Goal: Transaction & Acquisition: Purchase product/service

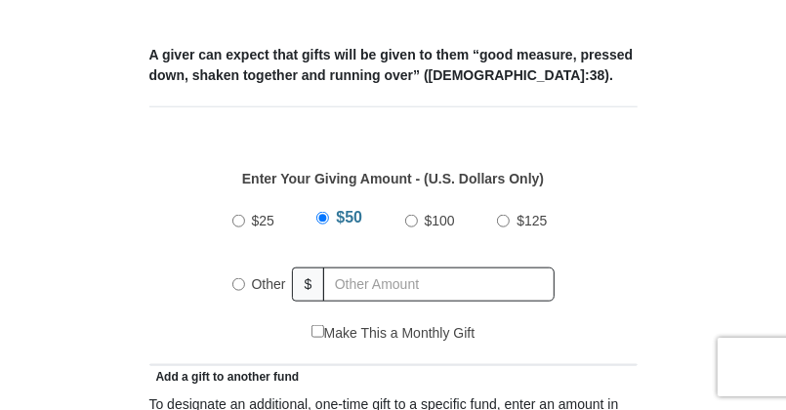
scroll to position [889, 0]
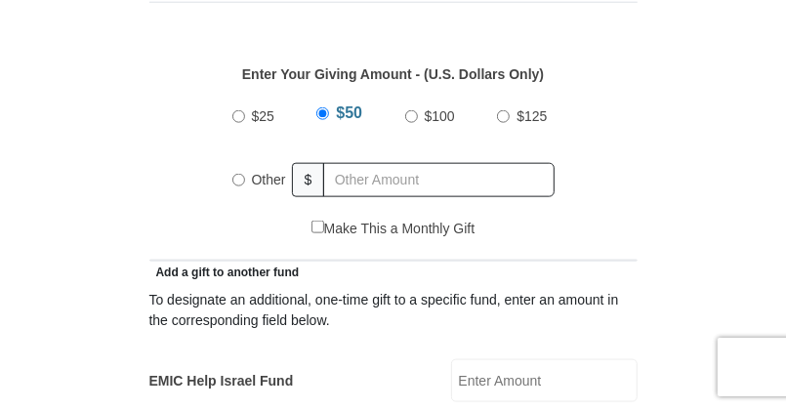
radio input "true"
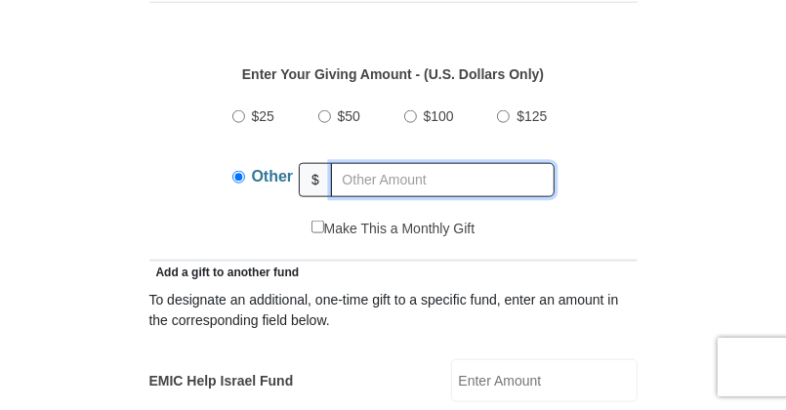
click at [350, 163] on input "text" at bounding box center [443, 180] width 224 height 34
type input "8"
type input "86.00"
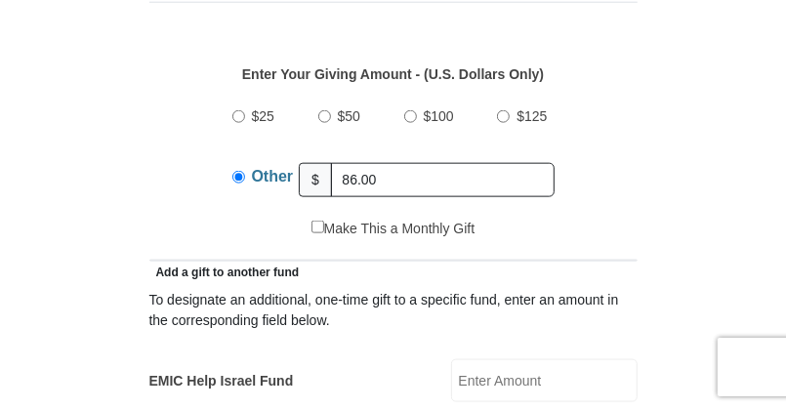
click at [172, 177] on div "$25 $50 $100 $125 Other $ 86.00" at bounding box center [393, 155] width 468 height 127
drag, startPoint x: 421, startPoint y: 141, endPoint x: 335, endPoint y: 149, distance: 86.4
click at [335, 163] on input "86.00" at bounding box center [443, 180] width 224 height 34
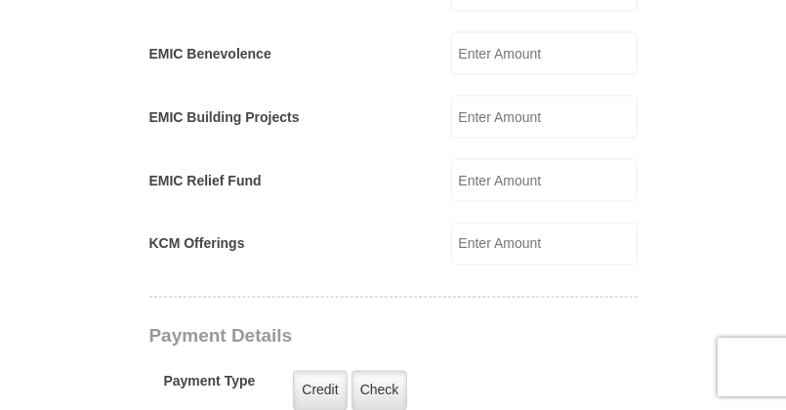
scroll to position [1111, 0]
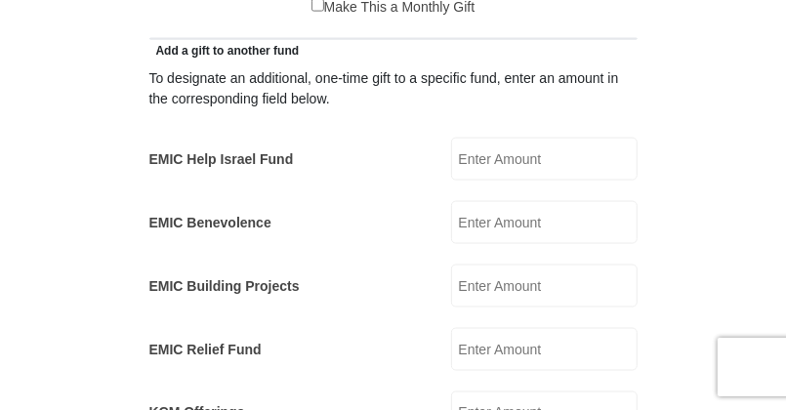
click at [517, 138] on input "EMIC Help Israel Fund" at bounding box center [544, 159] width 187 height 43
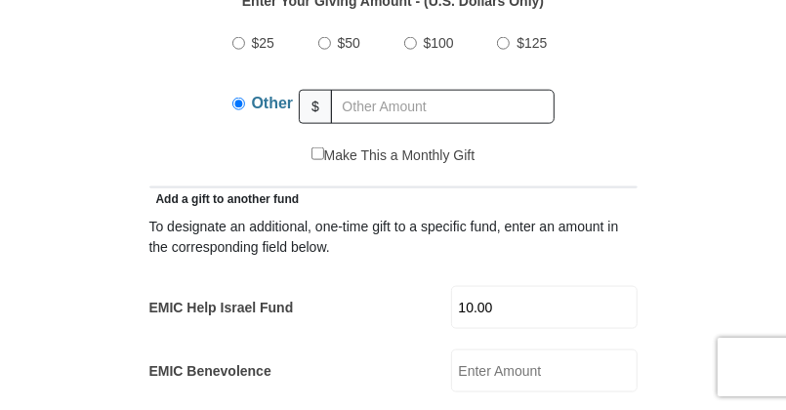
scroll to position [904, 0]
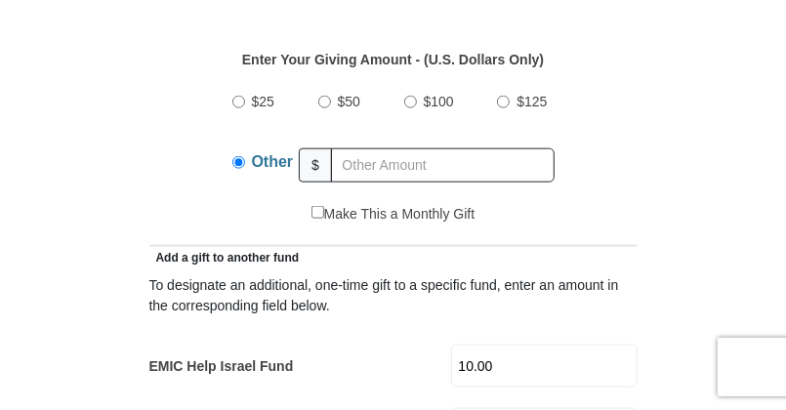
type input "10.00"
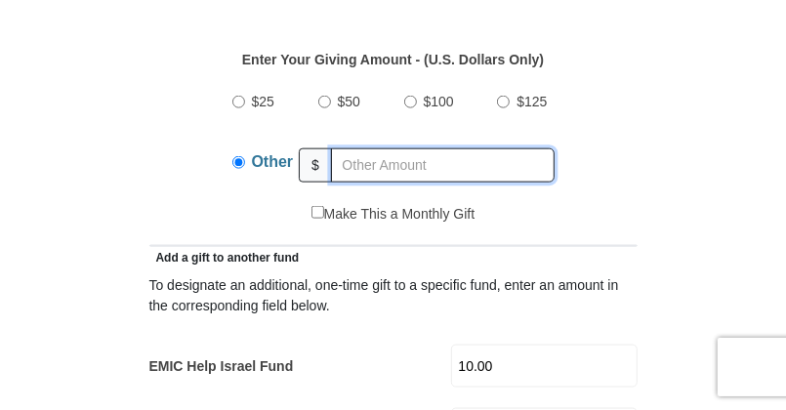
click at [445, 148] on input "text" at bounding box center [443, 165] width 224 height 34
type input "86.00"
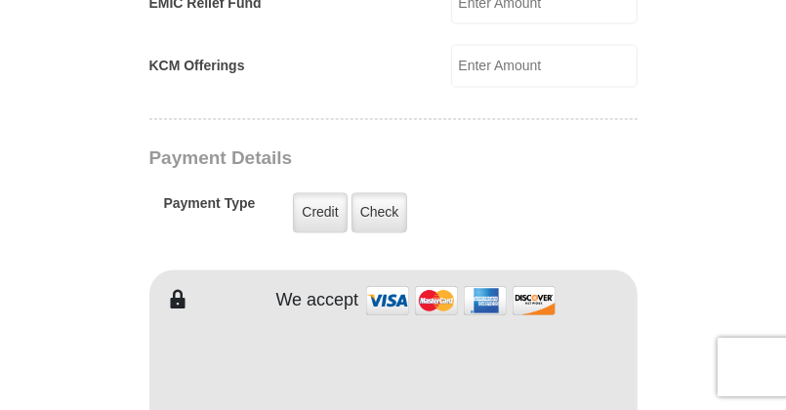
scroll to position [1547, 0]
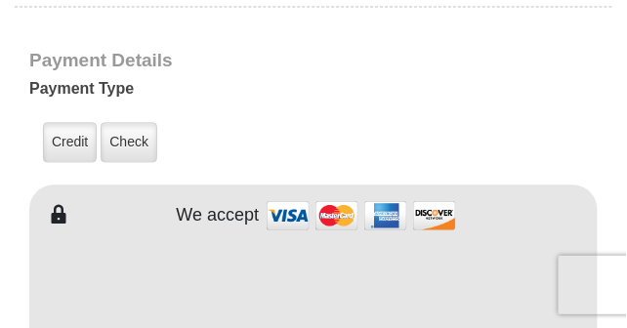
click at [626, 162] on form "Eagle Mountain International Church Online Giving Because of gifts like yours, …" at bounding box center [313, 145] width 627 height 3228
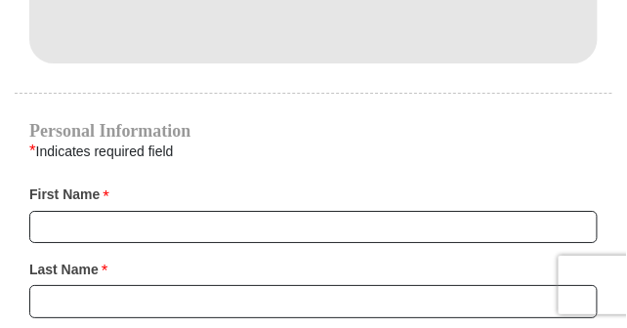
scroll to position [1979, 0]
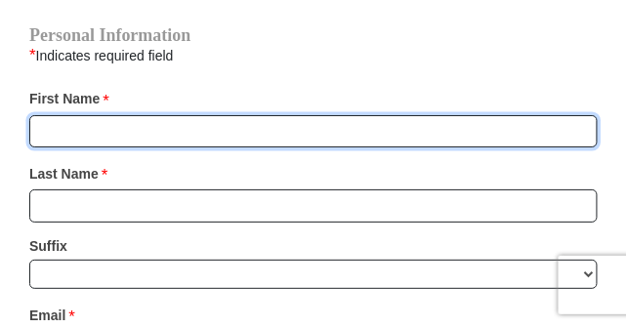
click at [72, 115] on input "First Name *" at bounding box center [313, 131] width 569 height 33
type input "Bernadette"
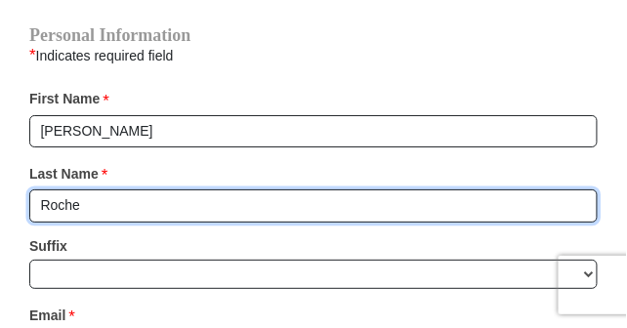
type input "Roche"
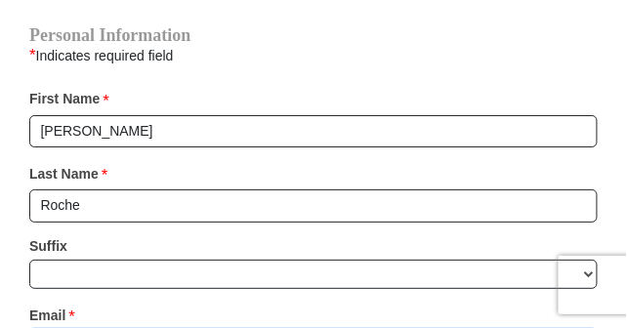
type input "bniroche@gmail.com"
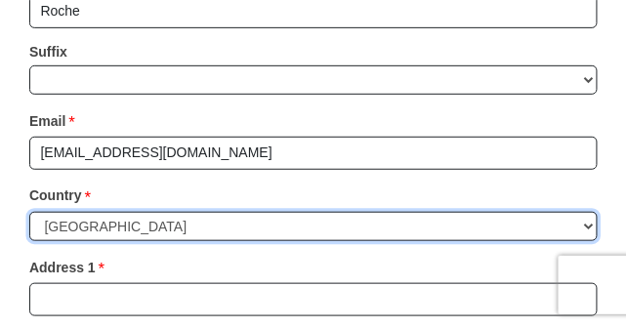
scroll to position [2176, 0]
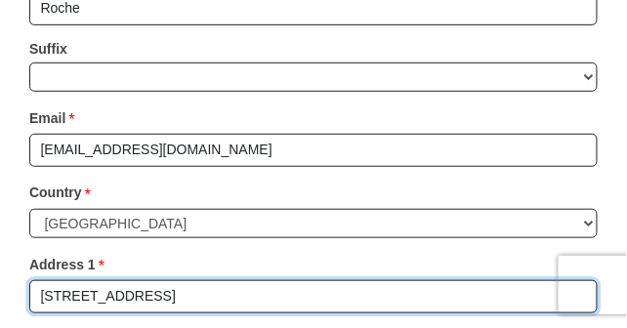
type input "64 Park Dr S"
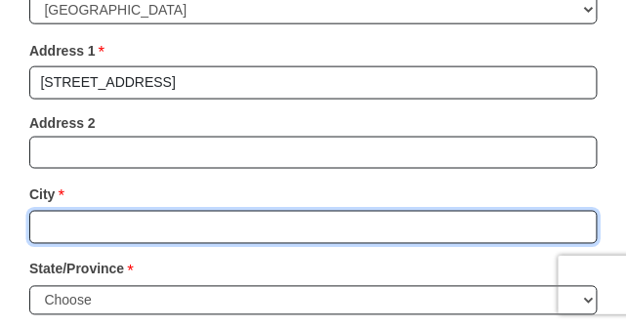
scroll to position [2392, 0]
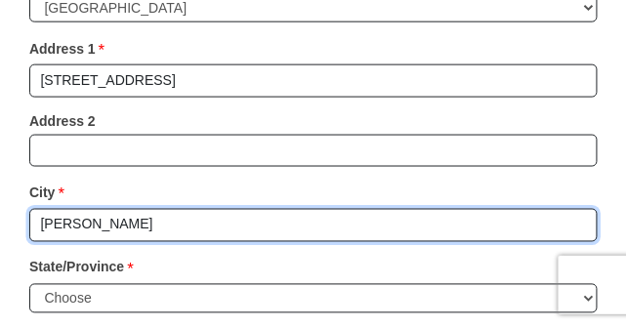
type input "Clanton"
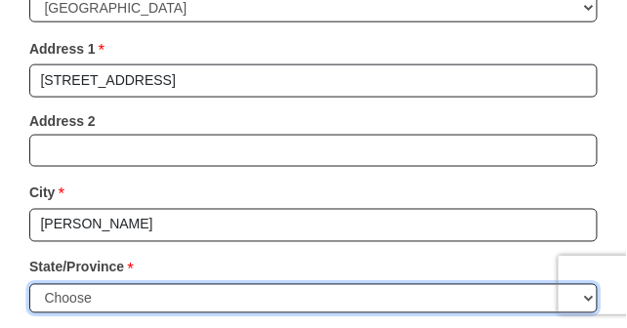
select select "AL"
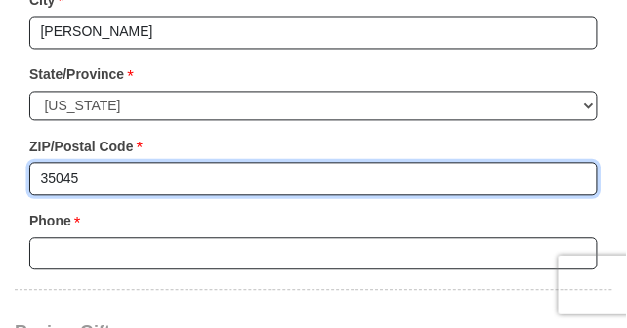
scroll to position [2620, 0]
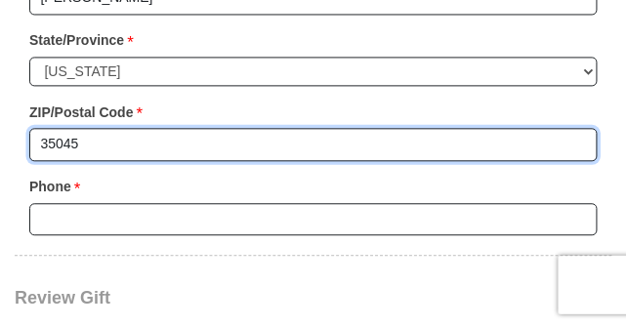
type input "35045"
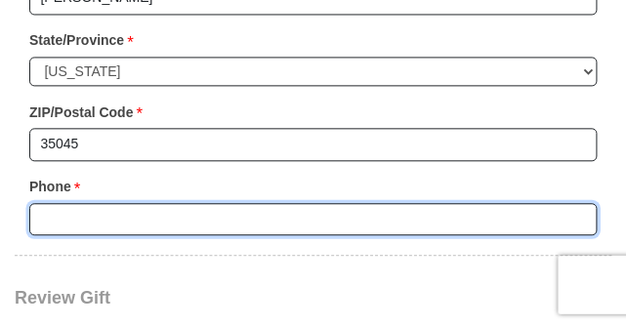
click at [56, 203] on input "Phone * *" at bounding box center [313, 219] width 569 height 33
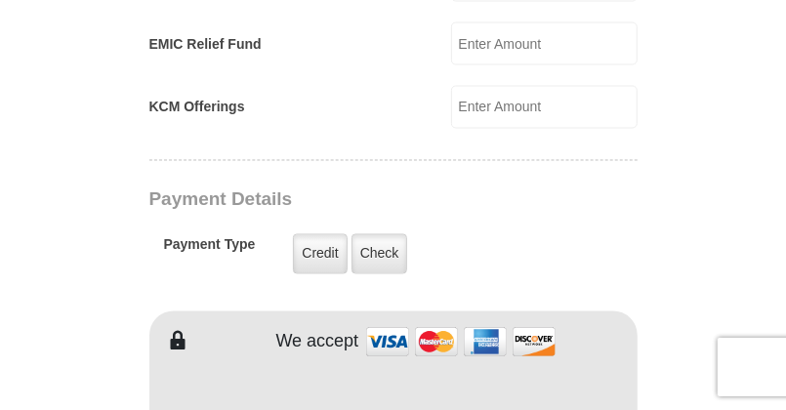
scroll to position [1521, 0]
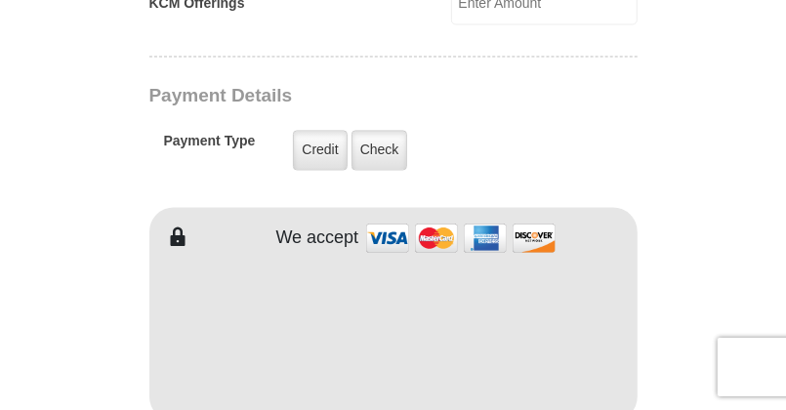
type input "205-344-2301"
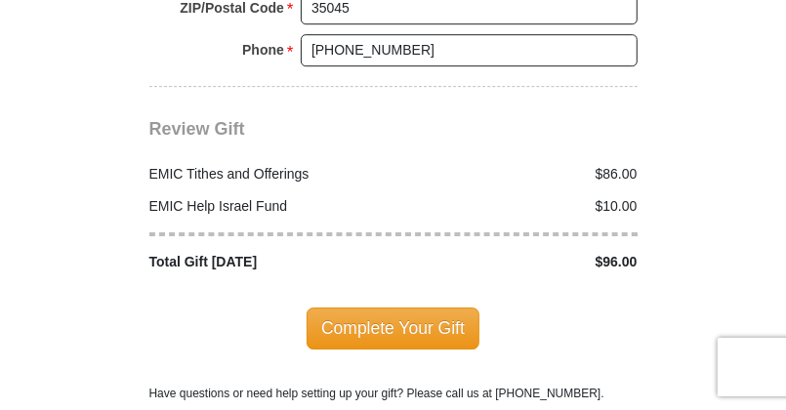
scroll to position [2472, 0]
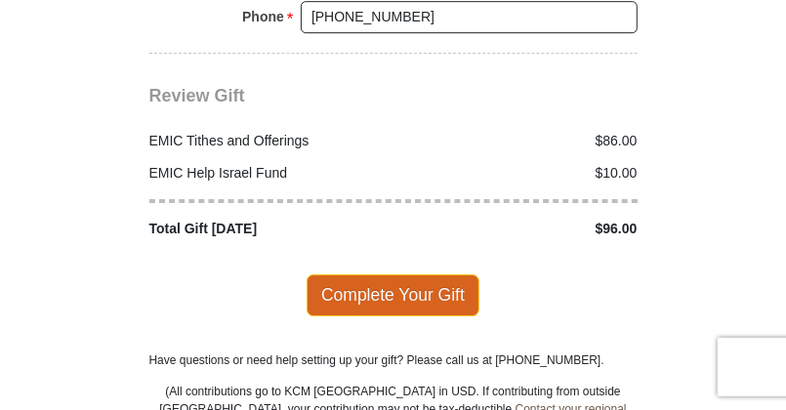
click at [424, 274] on span "Complete Your Gift" at bounding box center [393, 294] width 173 height 41
